Goal: Transaction & Acquisition: Purchase product/service

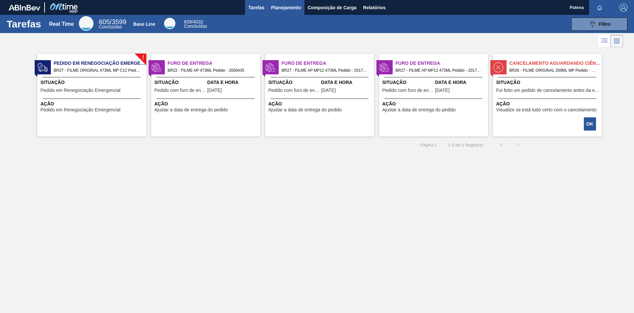
click at [281, 9] on span "Planejamento" at bounding box center [286, 8] width 30 height 8
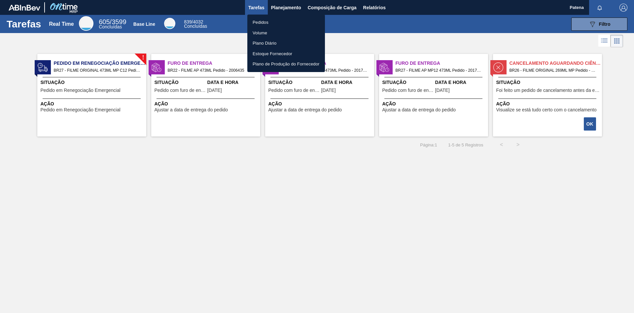
click at [268, 20] on li "Pedidos" at bounding box center [286, 22] width 78 height 11
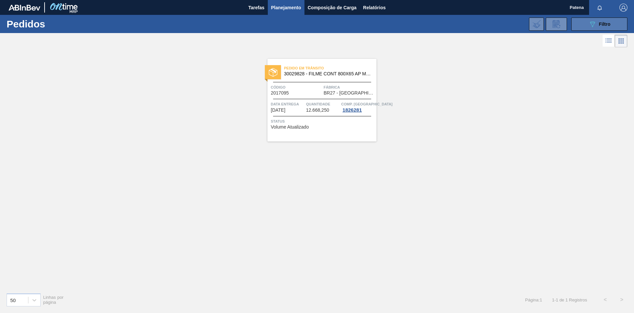
click at [593, 23] on icon "089F7B8B-B2A5-4AFE-B5C0-19BA573D28AC" at bounding box center [592, 24] width 8 height 8
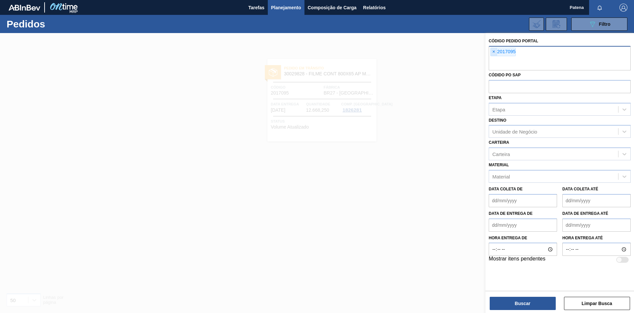
click at [493, 51] on span "×" at bounding box center [493, 52] width 6 height 8
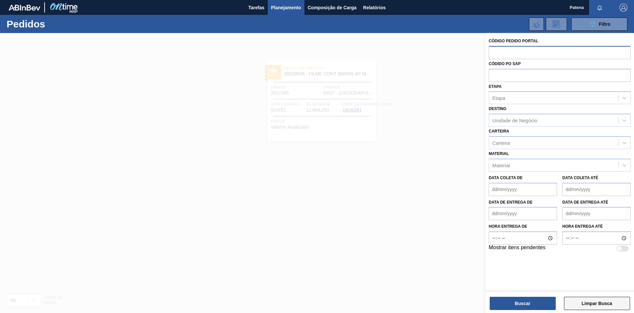
click at [587, 305] on button "Limpar Busca" at bounding box center [597, 302] width 66 height 13
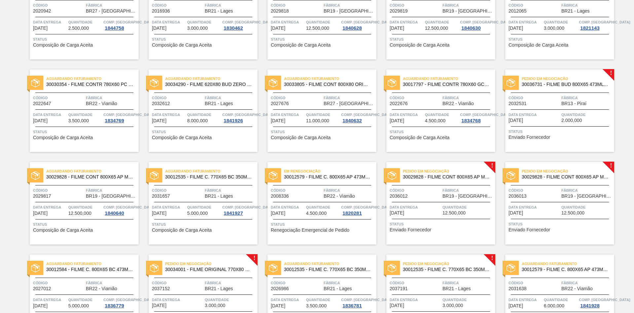
scroll to position [370, 0]
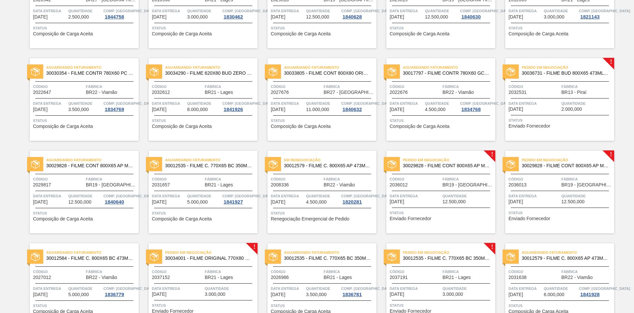
click at [554, 80] on div "Pedido em Negociação 30036731 - FILME BUD 800X65 473ML MP C12 Código 2032531 Fá…" at bounding box center [559, 99] width 109 height 83
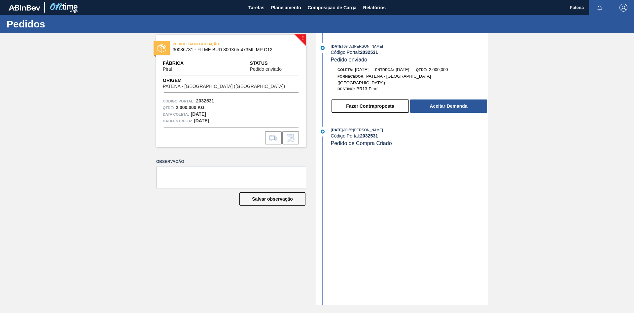
click at [230, 231] on div "! PEDIDO EM NEGOCIAÇÃO 30036731 - FILME BUD 800X65 473ML MP C12 Fábrica Piraí S…" at bounding box center [226, 168] width 160 height 271
click at [382, 102] on button "Fazer Contraproposta" at bounding box center [369, 105] width 77 height 13
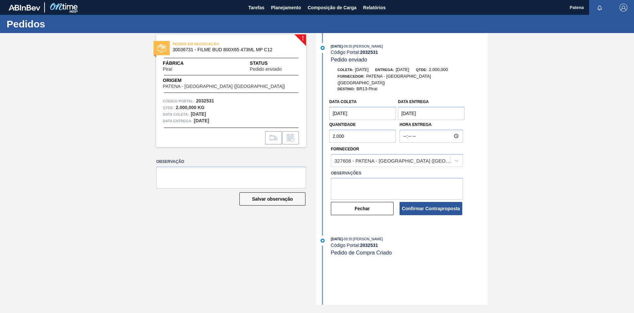
click at [349, 131] on input "2.000" at bounding box center [362, 135] width 67 height 13
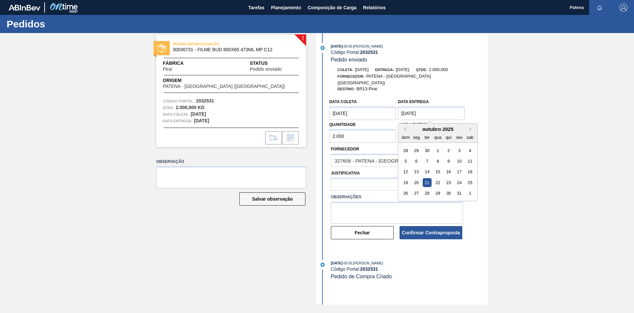
click at [435, 107] on entrega "[DATE]" at bounding box center [431, 113] width 67 height 13
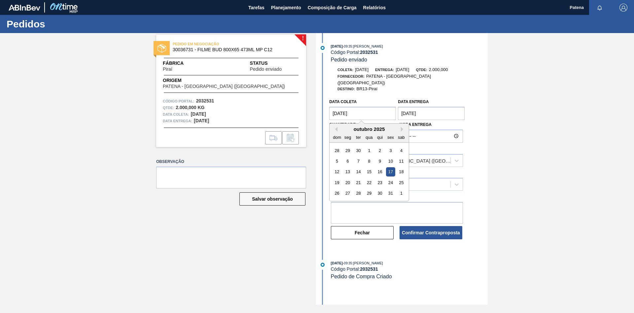
click at [364, 107] on coleta "[DATE]" at bounding box center [362, 113] width 67 height 13
click at [442, 108] on entrega "[DATE]" at bounding box center [431, 113] width 67 height 13
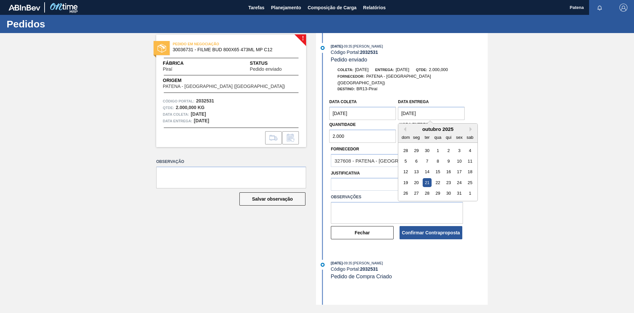
click at [478, 104] on div "Data coleta [DATE] Data entrega [DATE] Previous Month Next Month [DATE] dom seg…" at bounding box center [403, 167] width 170 height 144
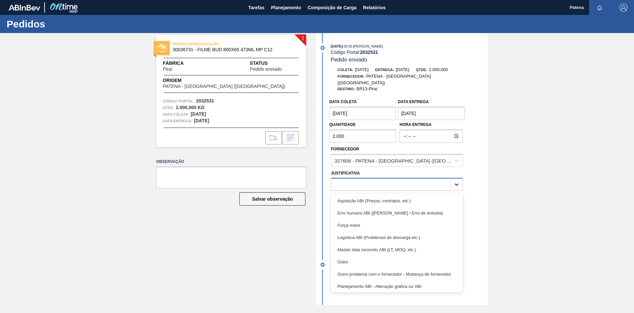
click at [460, 179] on div at bounding box center [457, 184] width 12 height 12
click at [420, 211] on div "Erro humano ABI ([PERSON_NAME] / Erro de entrada)" at bounding box center [397, 213] width 132 height 12
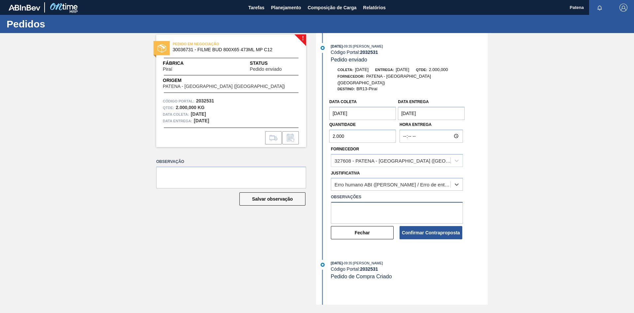
click at [373, 205] on textarea at bounding box center [397, 213] width 132 height 22
type textarea "AJUSTAR ITEM PARA 80 MICRAS"
click at [433, 110] on entrega "[DATE]" at bounding box center [431, 113] width 67 height 13
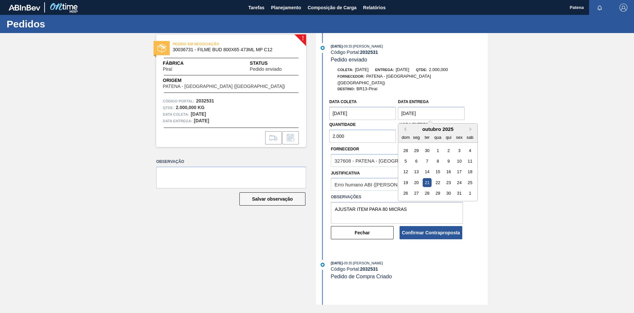
drag, startPoint x: 431, startPoint y: 107, endPoint x: 427, endPoint y: 107, distance: 4.0
click at [427, 107] on entrega "[DATE]" at bounding box center [431, 113] width 67 height 13
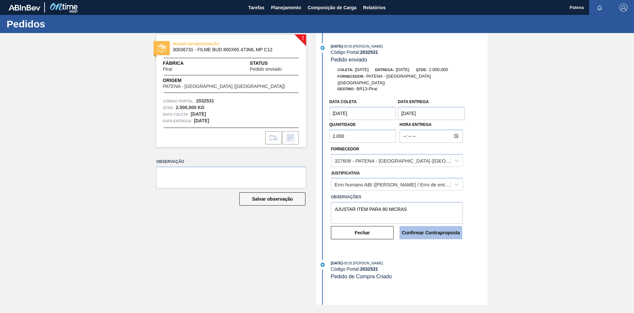
click at [438, 228] on button "Confirmar Contraproposta" at bounding box center [430, 232] width 63 height 13
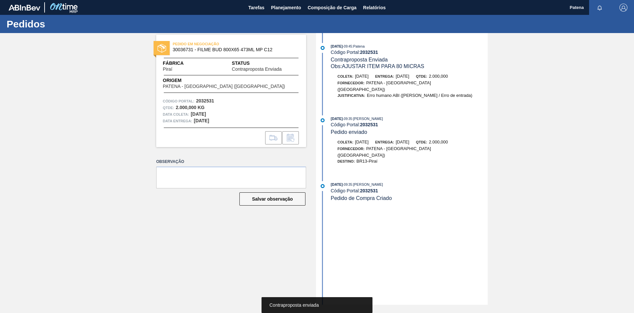
click at [482, 232] on div "[DATE] 09:45 : Patena Código Portal: 2032531 Contraproposta Enviada Obs: AJUSTA…" at bounding box center [403, 168] width 170 height 271
drag, startPoint x: 266, startPoint y: 234, endPoint x: 535, endPoint y: 81, distance: 308.6
click at [269, 233] on div "PEDIDO EM NEGOCIAÇÃO 30036731 - FILME BUD 800X65 473ML MP C12 Fábrica Piraí Sta…" at bounding box center [226, 168] width 160 height 271
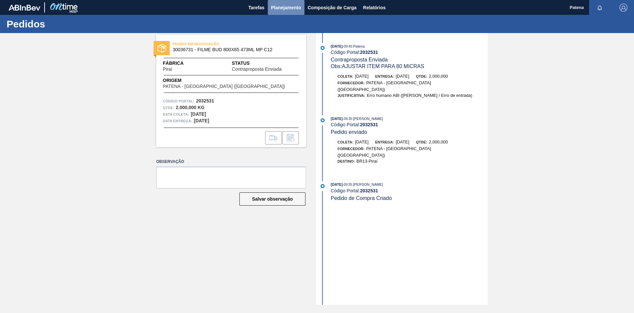
click at [298, 9] on span "Planejamento" at bounding box center [286, 8] width 30 height 8
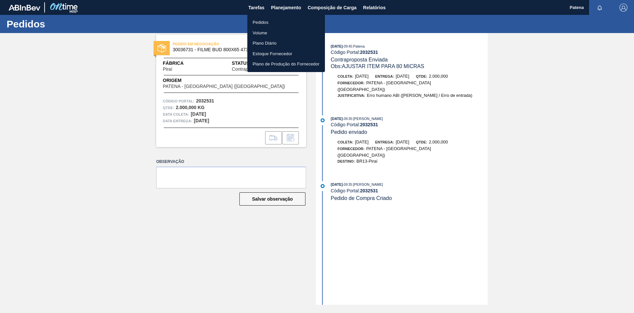
click at [275, 23] on li "Pedidos" at bounding box center [286, 22] width 78 height 11
